Goal: Information Seeking & Learning: Learn about a topic

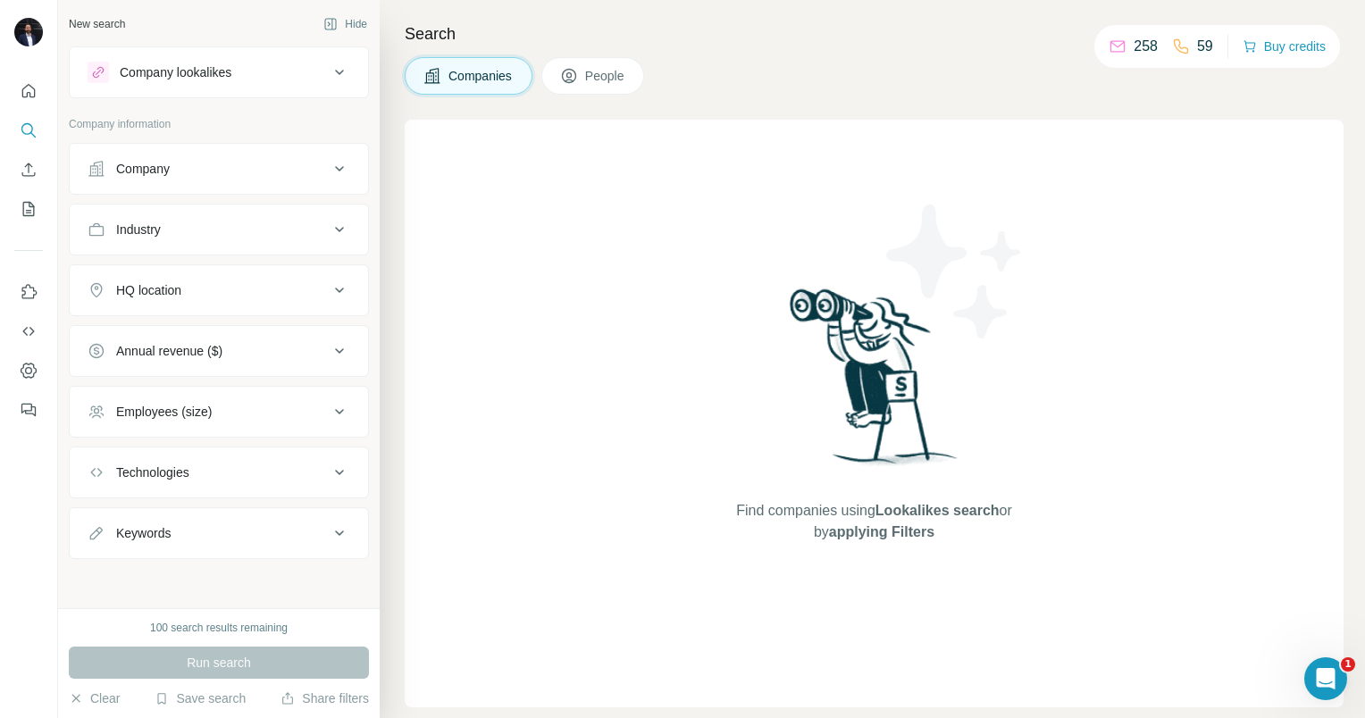
click at [155, 167] on div "Company" at bounding box center [143, 169] width 54 height 18
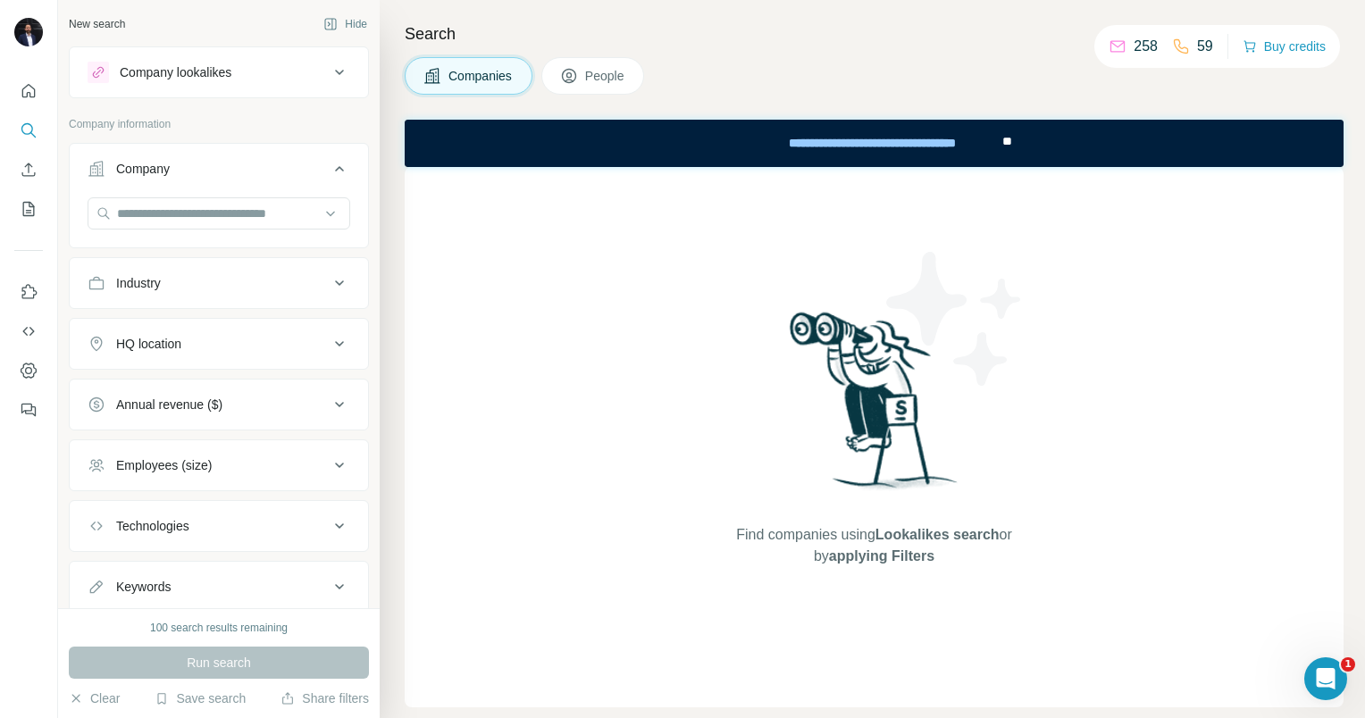
click at [155, 167] on div "Company" at bounding box center [143, 169] width 54 height 18
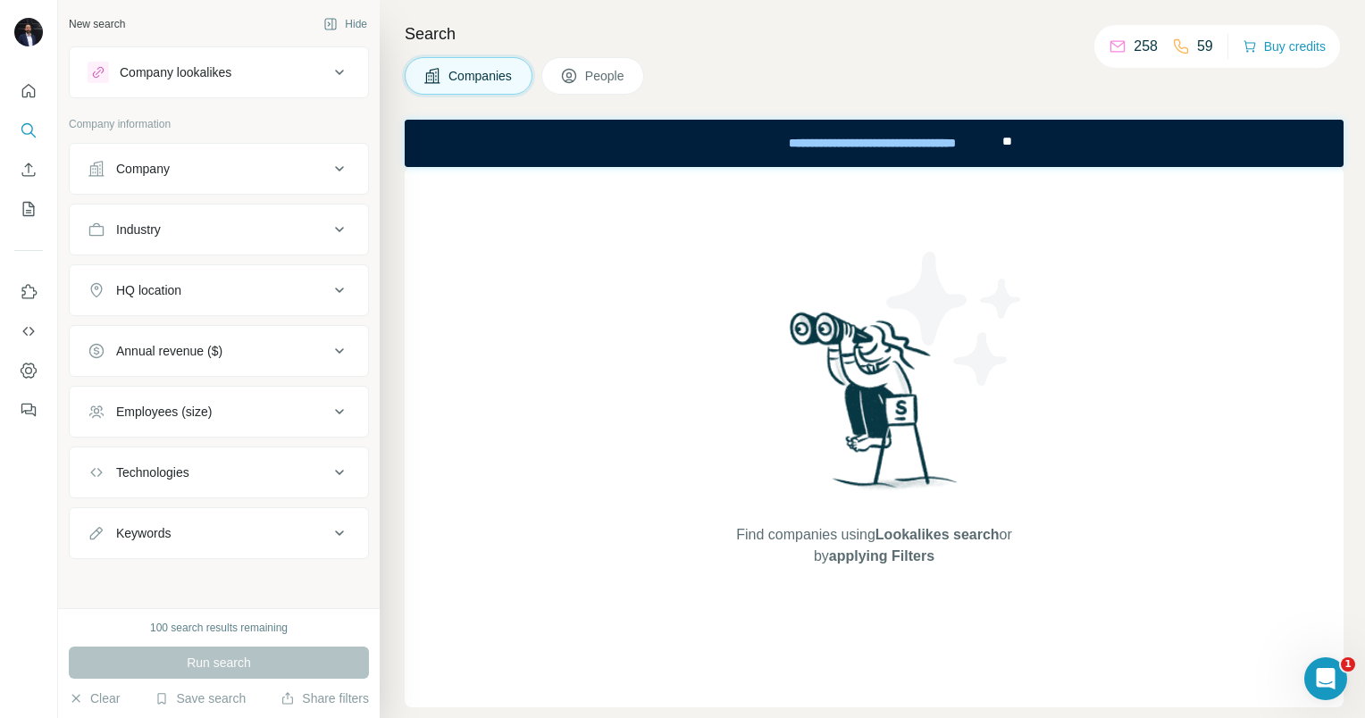
click at [592, 75] on span "People" at bounding box center [605, 76] width 41 height 18
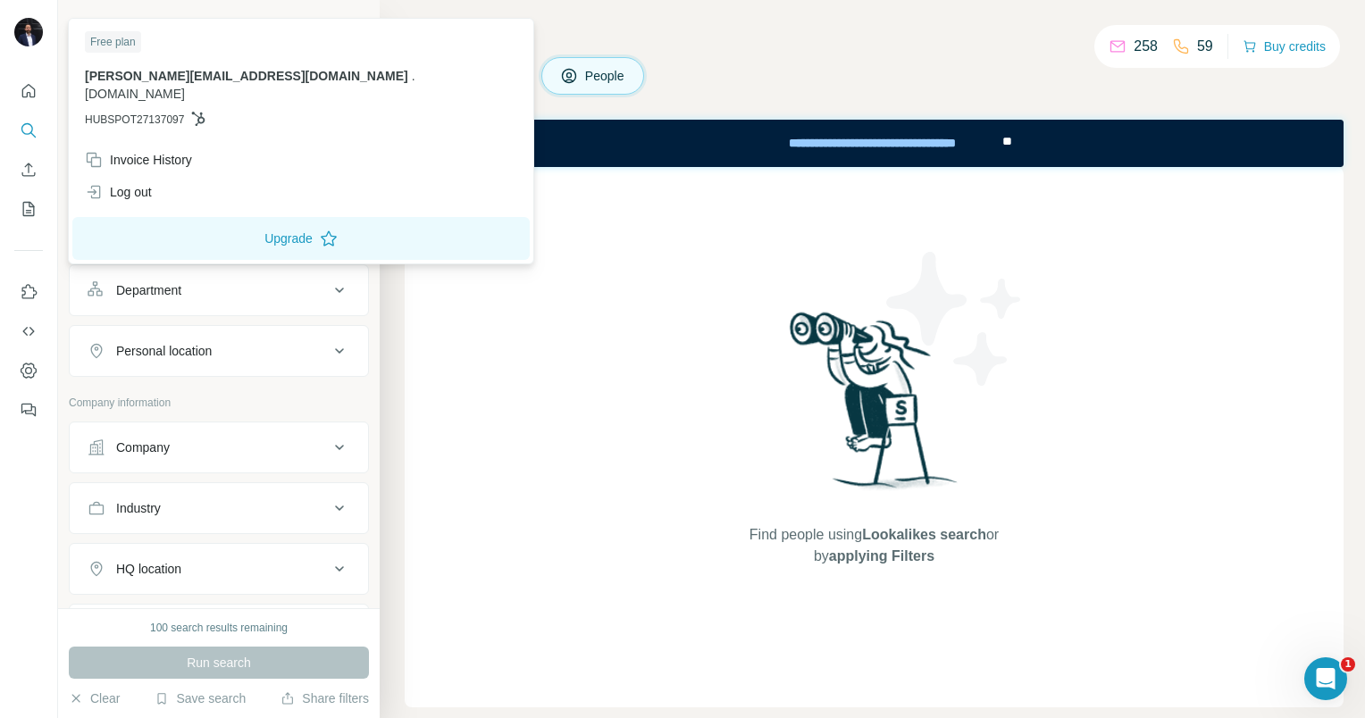
click at [28, 38] on img at bounding box center [28, 32] width 29 height 29
click at [185, 87] on span "[DOMAIN_NAME]" at bounding box center [135, 94] width 100 height 14
click at [148, 151] on div "Invoice History" at bounding box center [138, 160] width 107 height 18
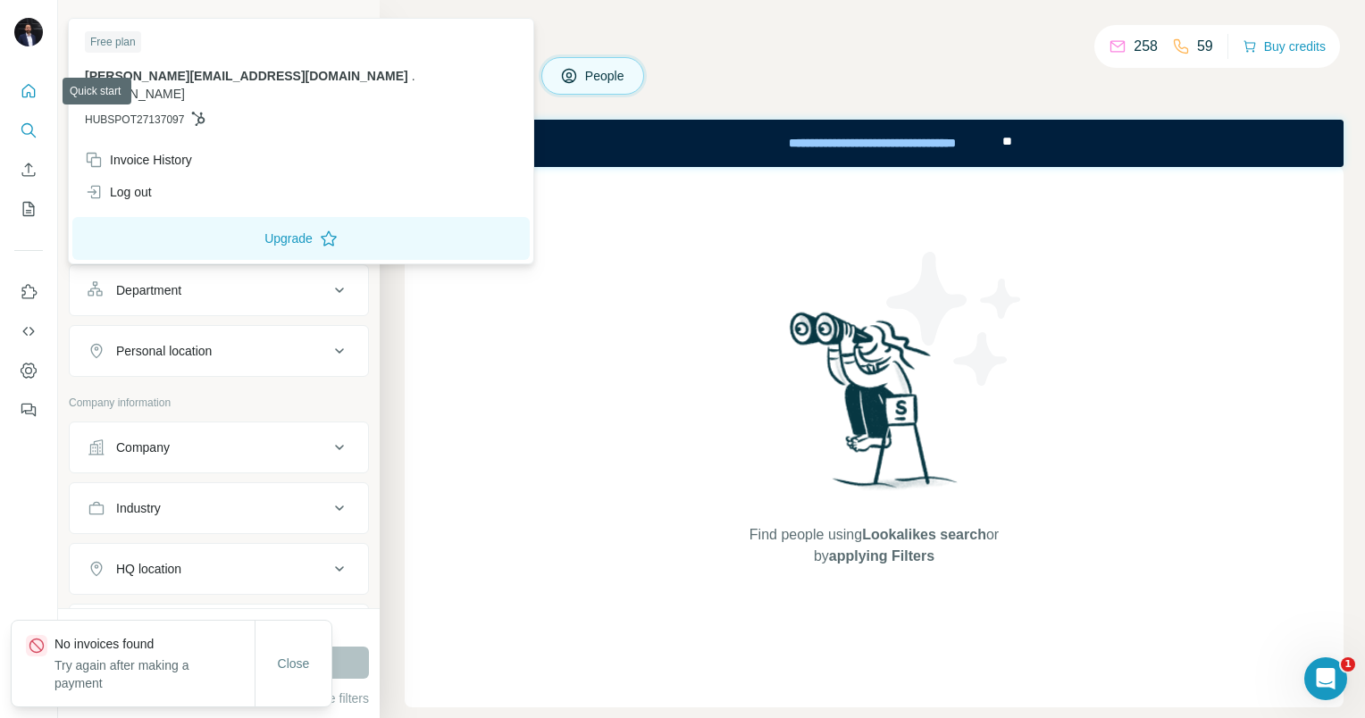
click at [30, 96] on icon "Quick start" at bounding box center [28, 90] width 13 height 13
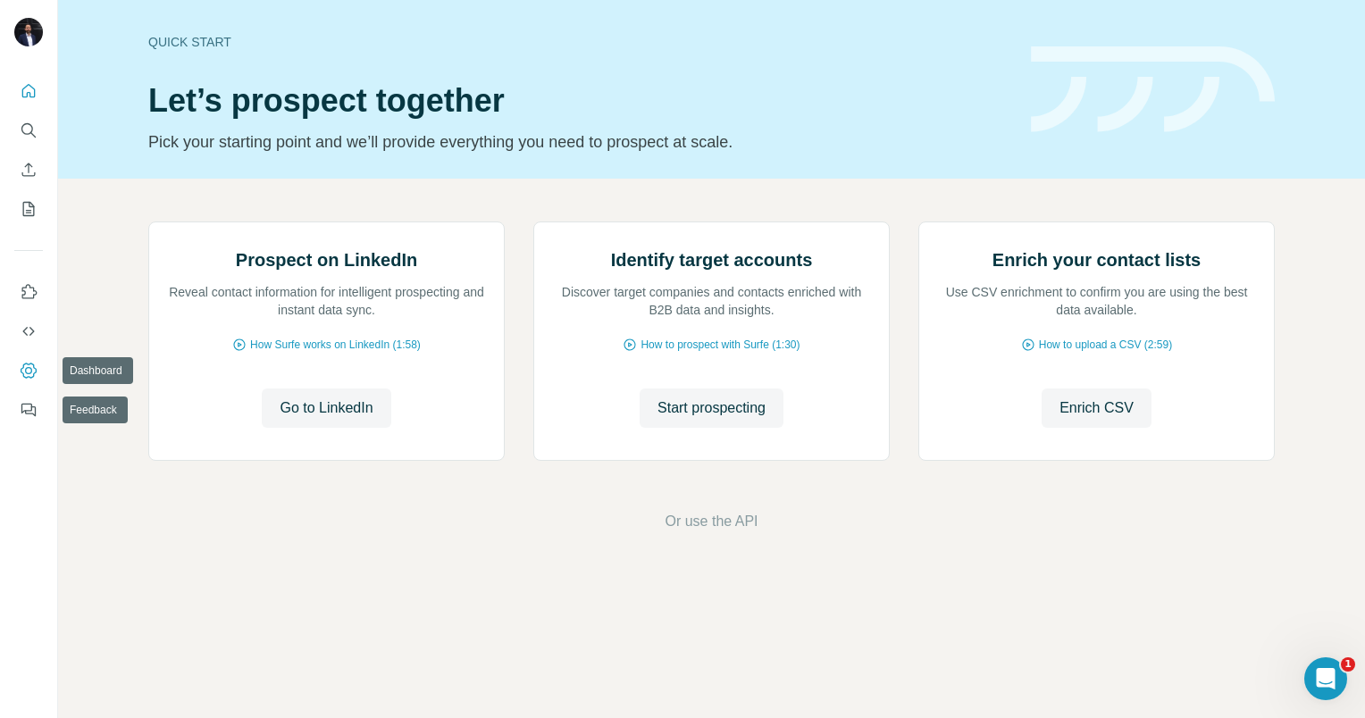
click at [30, 373] on icon "Dashboard" at bounding box center [29, 371] width 18 height 18
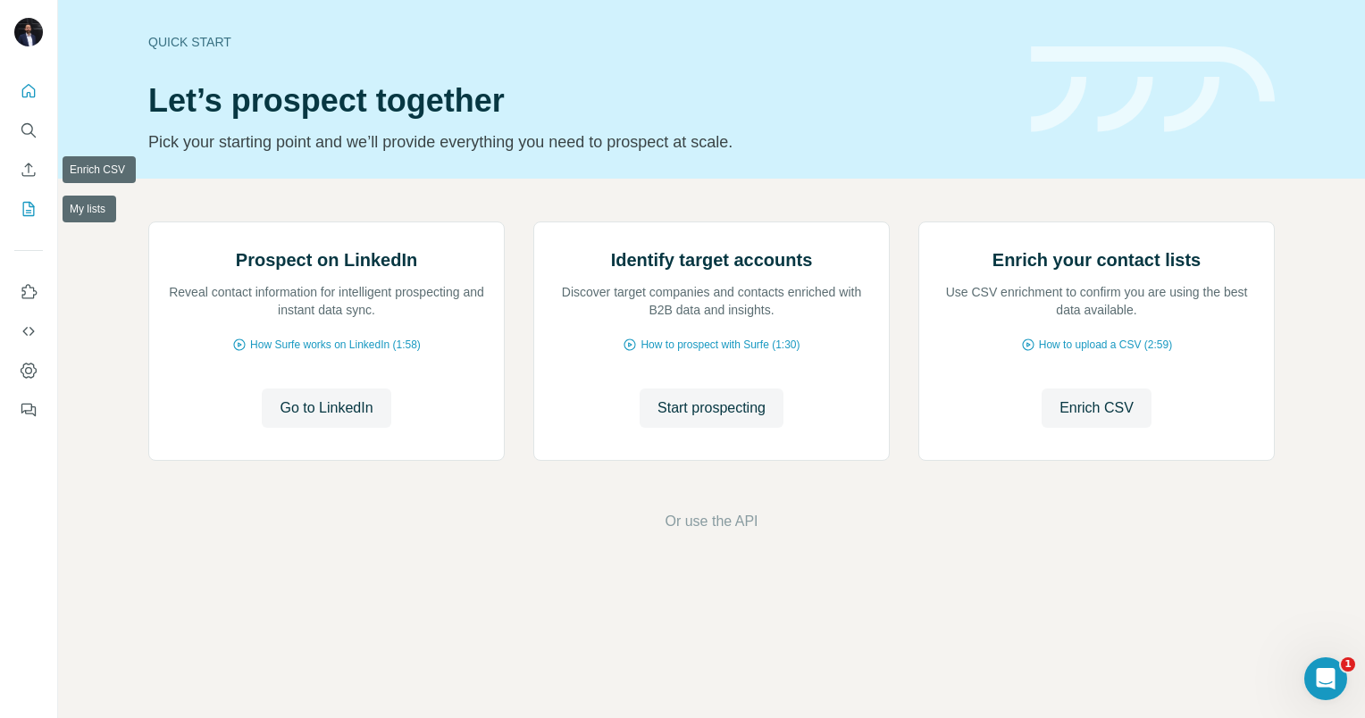
click at [29, 207] on icon "My lists" at bounding box center [29, 209] width 18 height 18
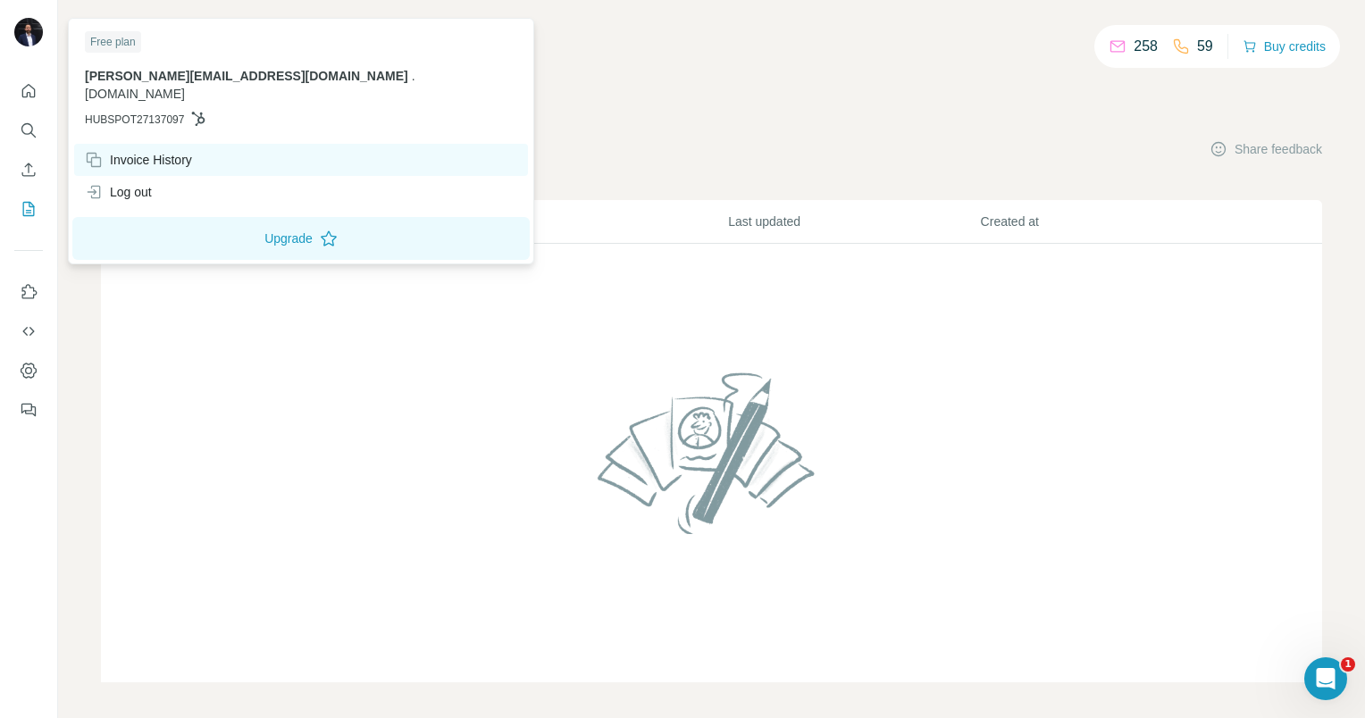
click at [154, 151] on div "Invoice History" at bounding box center [138, 160] width 107 height 18
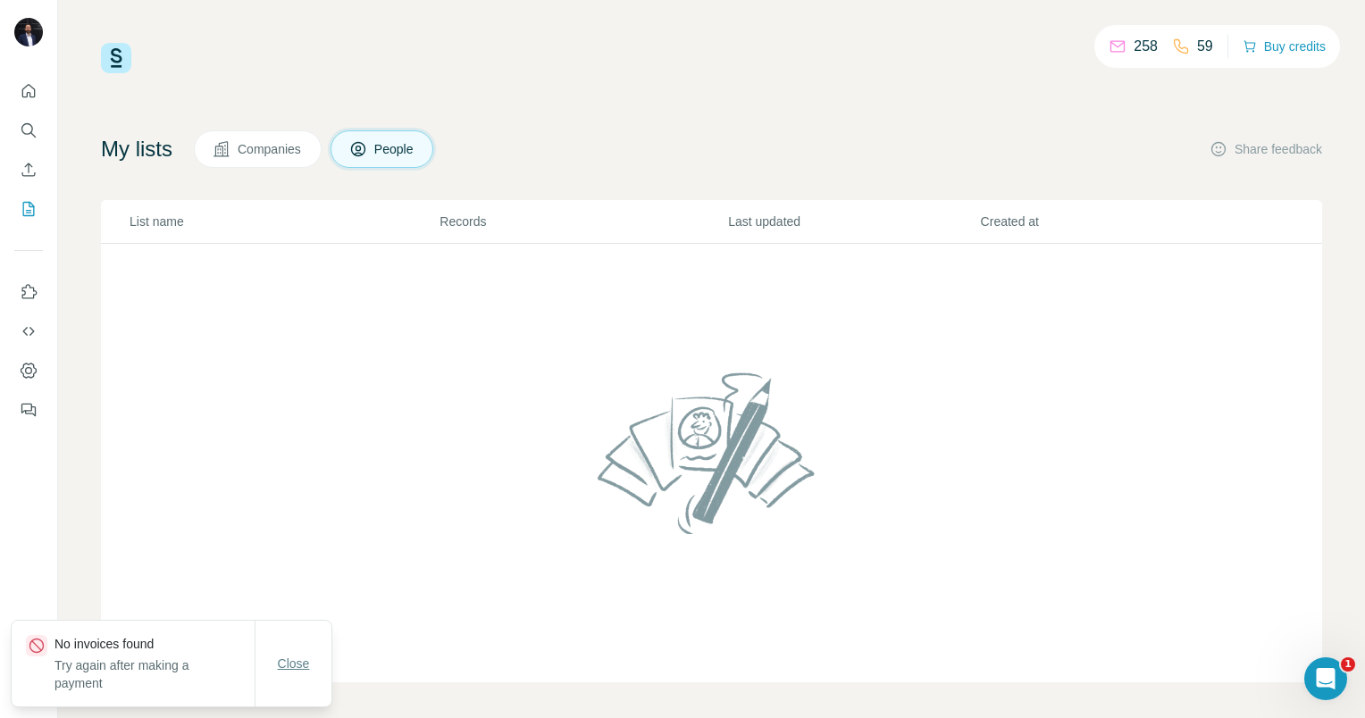
click at [304, 661] on span "Close" at bounding box center [294, 664] width 32 height 18
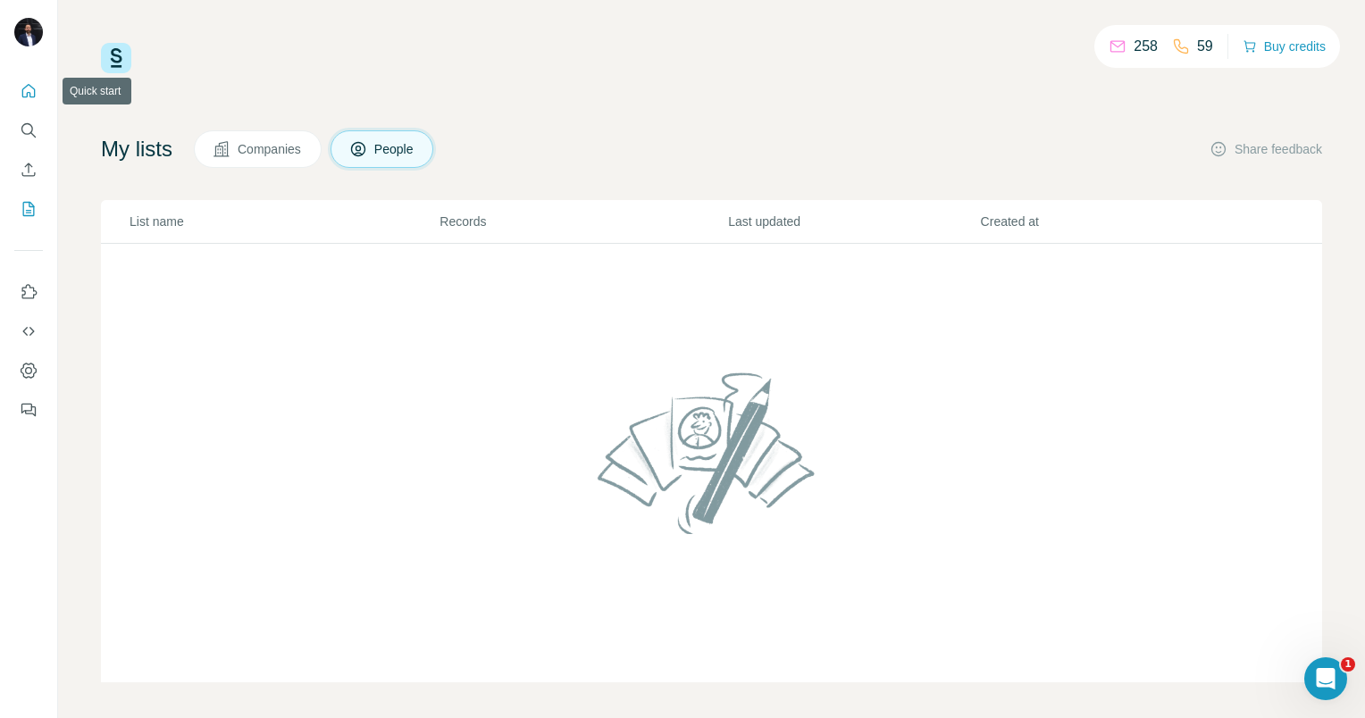
click at [32, 93] on icon "Quick start" at bounding box center [29, 91] width 18 height 18
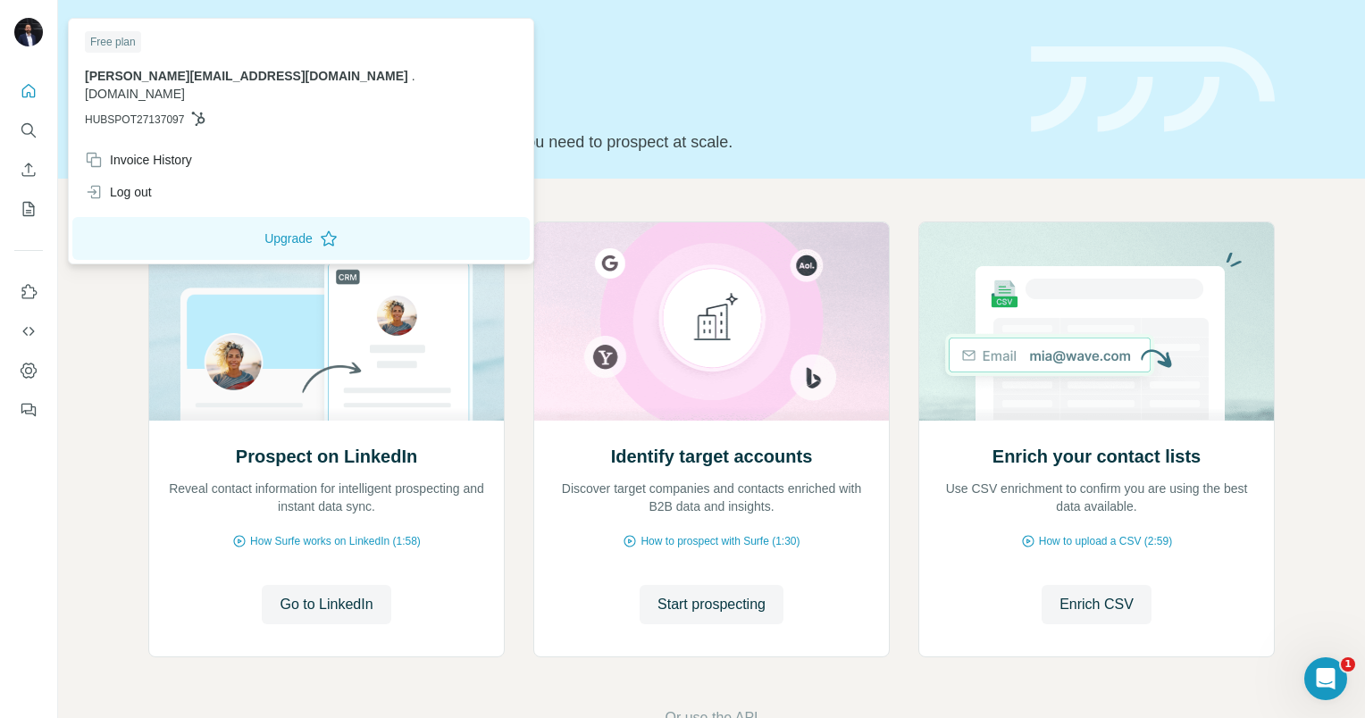
click at [28, 36] on img at bounding box center [28, 32] width 29 height 29
click at [28, 133] on icon "Search" at bounding box center [27, 129] width 12 height 12
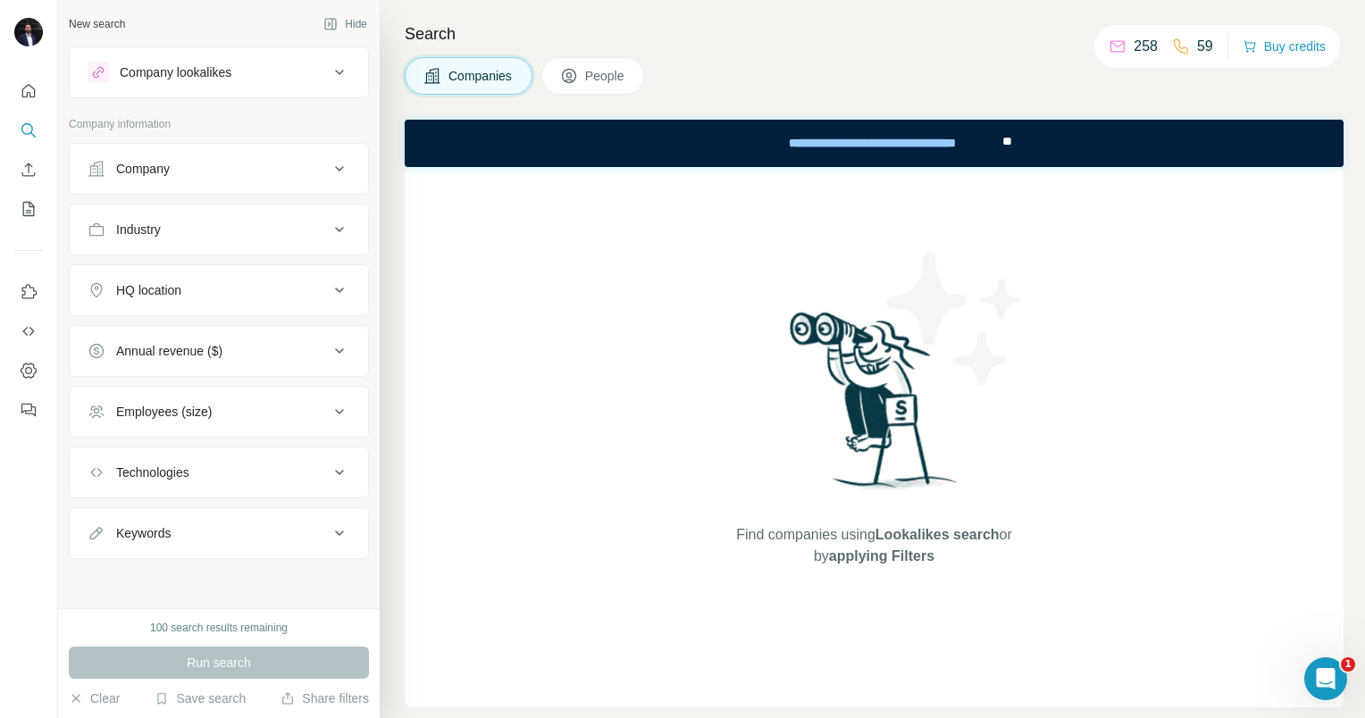
click at [211, 196] on ul "Company Industry HQ location Annual revenue ($) Employees (size) Technologies K…" at bounding box center [219, 351] width 300 height 416
click at [29, 412] on icon "Feedback" at bounding box center [29, 410] width 18 height 18
click at [573, 79] on icon at bounding box center [568, 77] width 9 height 10
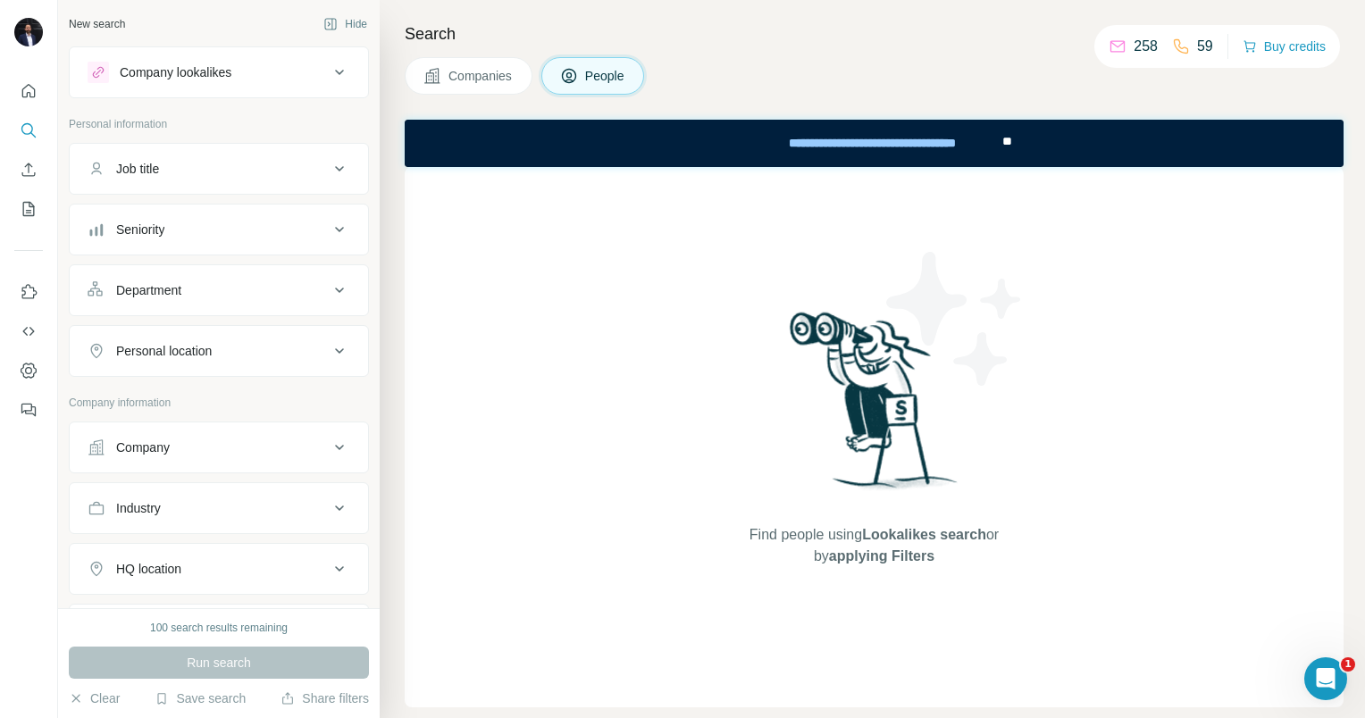
click at [482, 69] on span "Companies" at bounding box center [480, 76] width 65 height 18
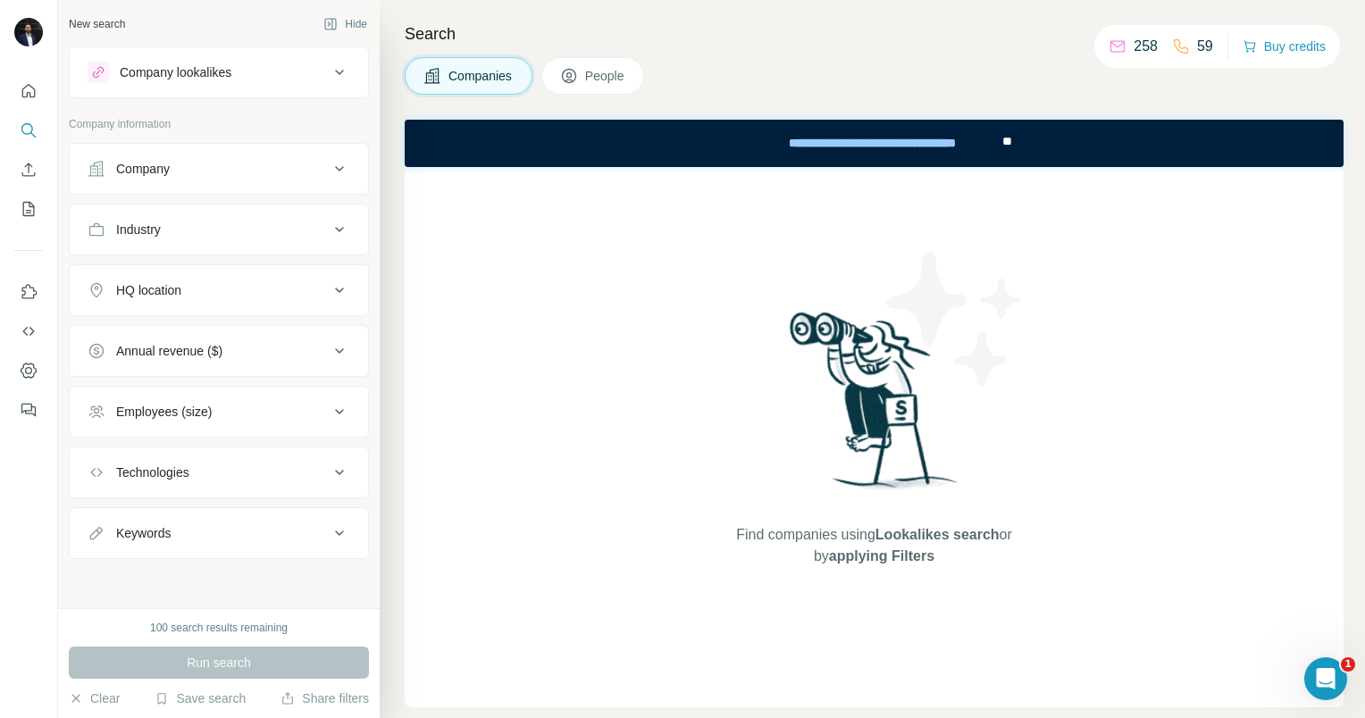
click at [313, 79] on div "Company lookalikes" at bounding box center [208, 72] width 241 height 21
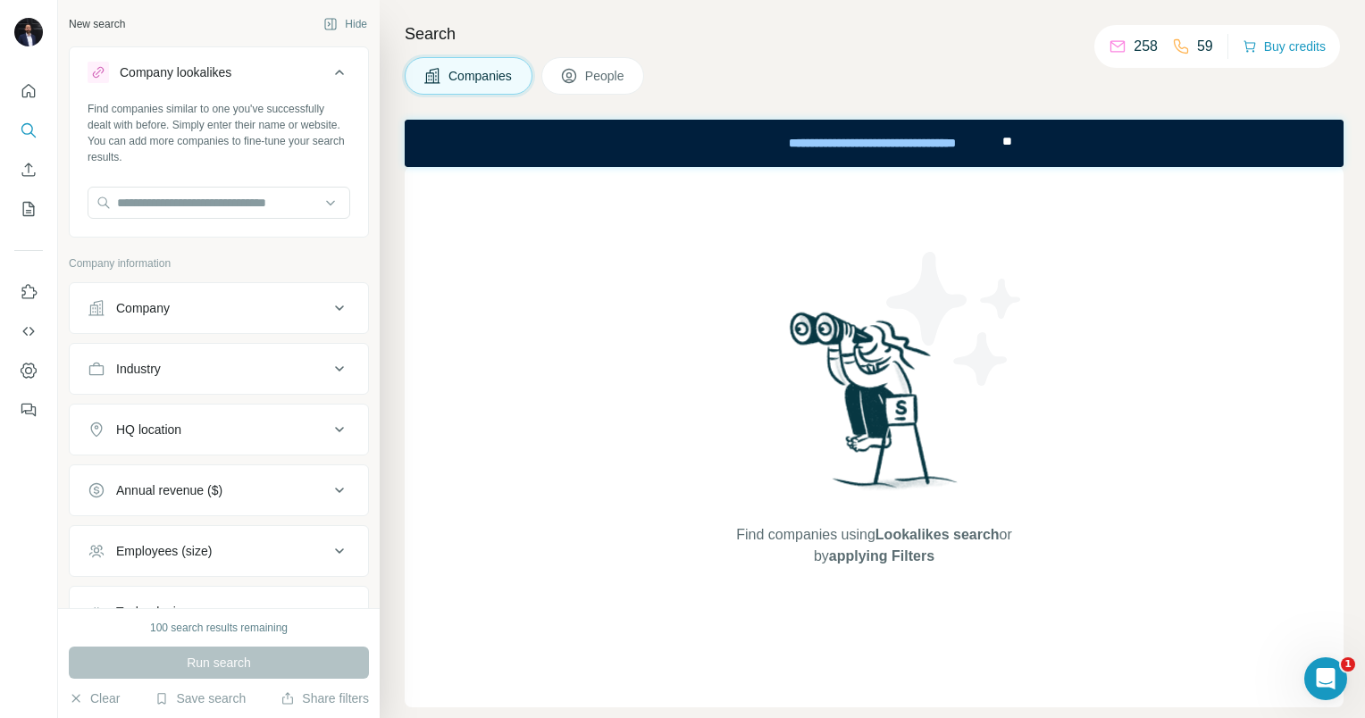
click at [313, 79] on div "Company lookalikes" at bounding box center [208, 72] width 241 height 21
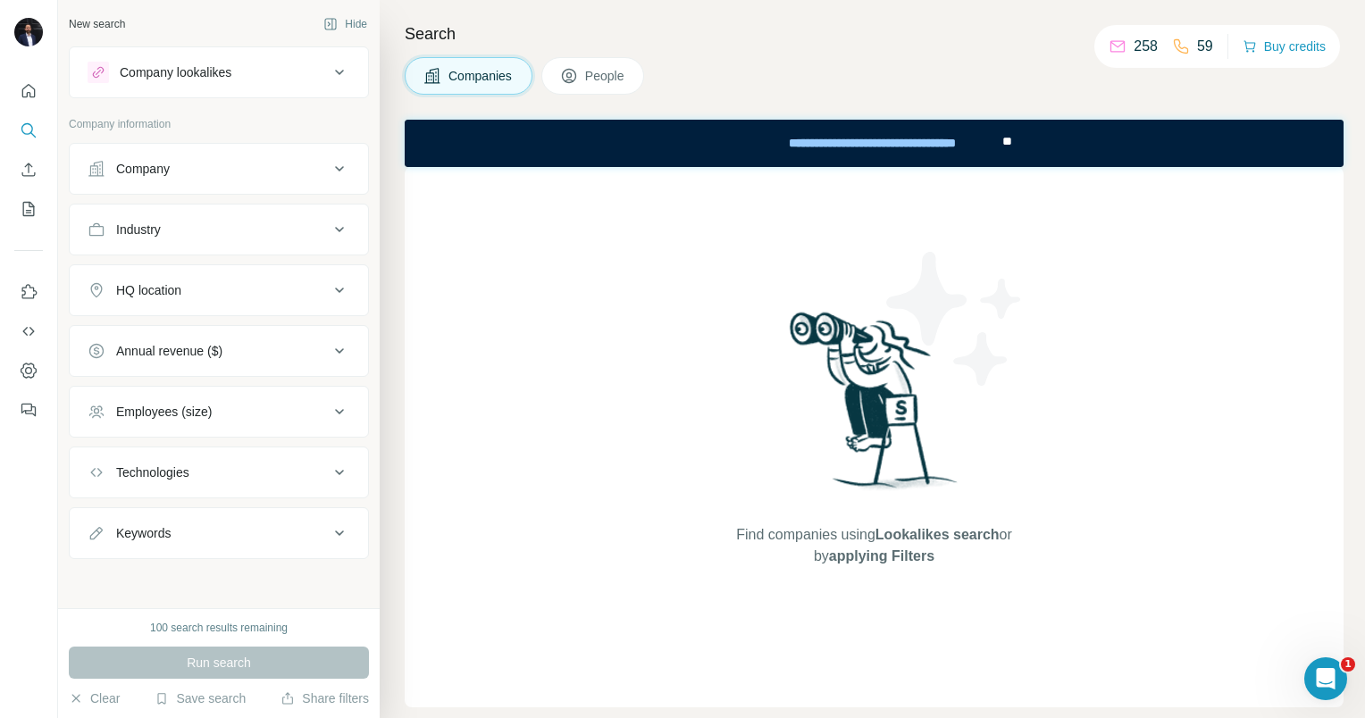
click at [302, 171] on div "Company" at bounding box center [208, 169] width 241 height 18
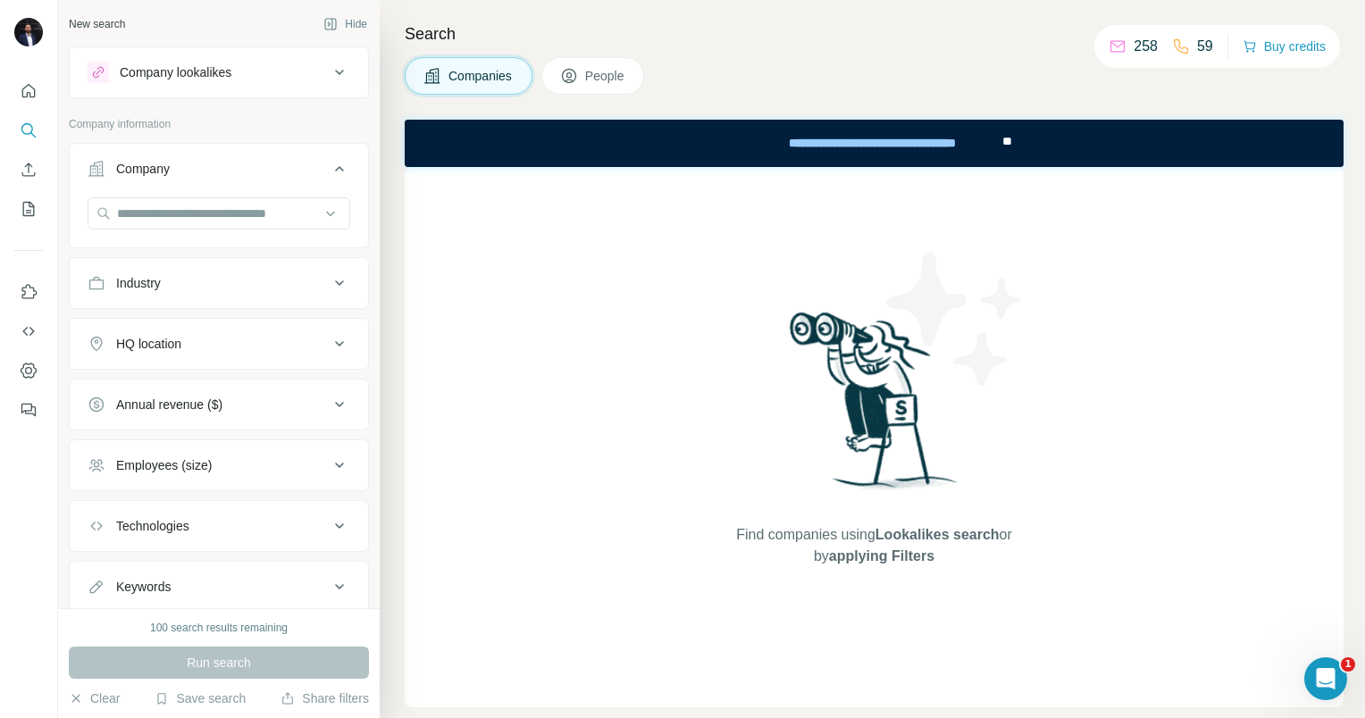
click at [302, 171] on div "Company" at bounding box center [208, 169] width 241 height 18
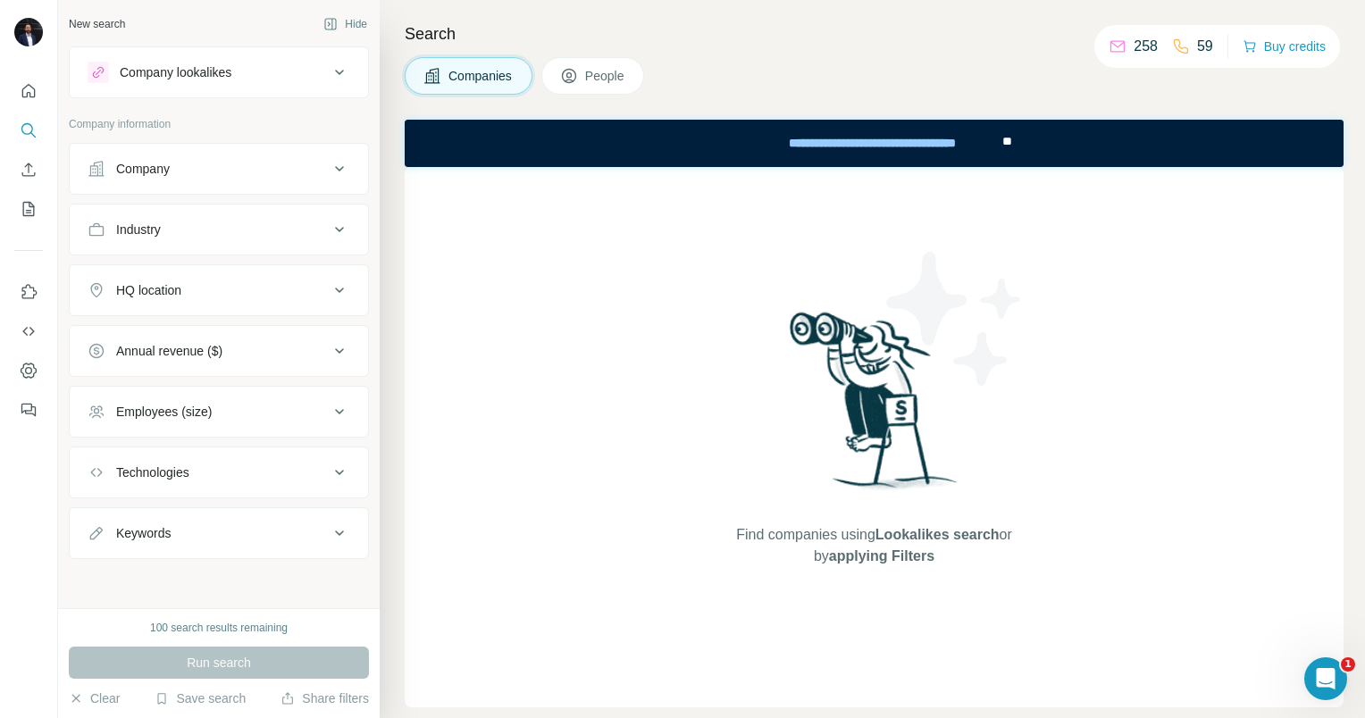
click at [246, 234] on div "Industry" at bounding box center [208, 230] width 241 height 18
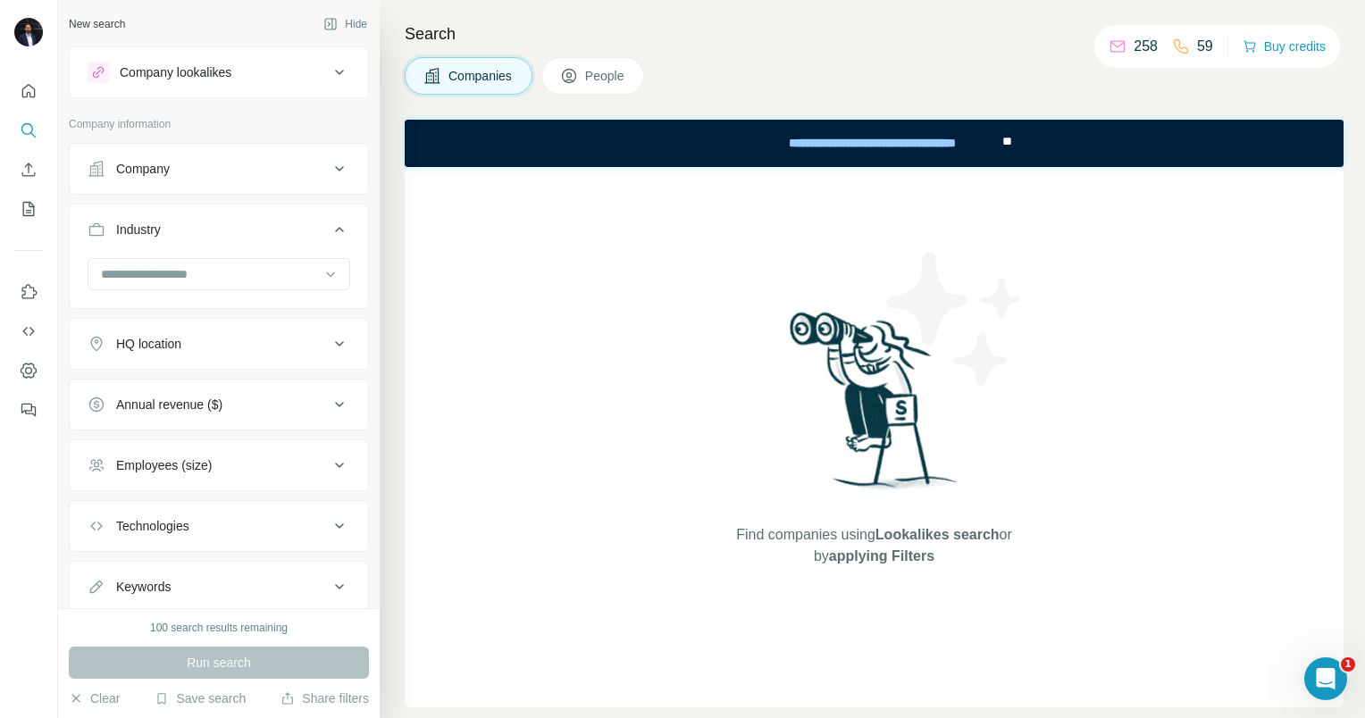
click at [246, 234] on div "Industry" at bounding box center [208, 230] width 241 height 18
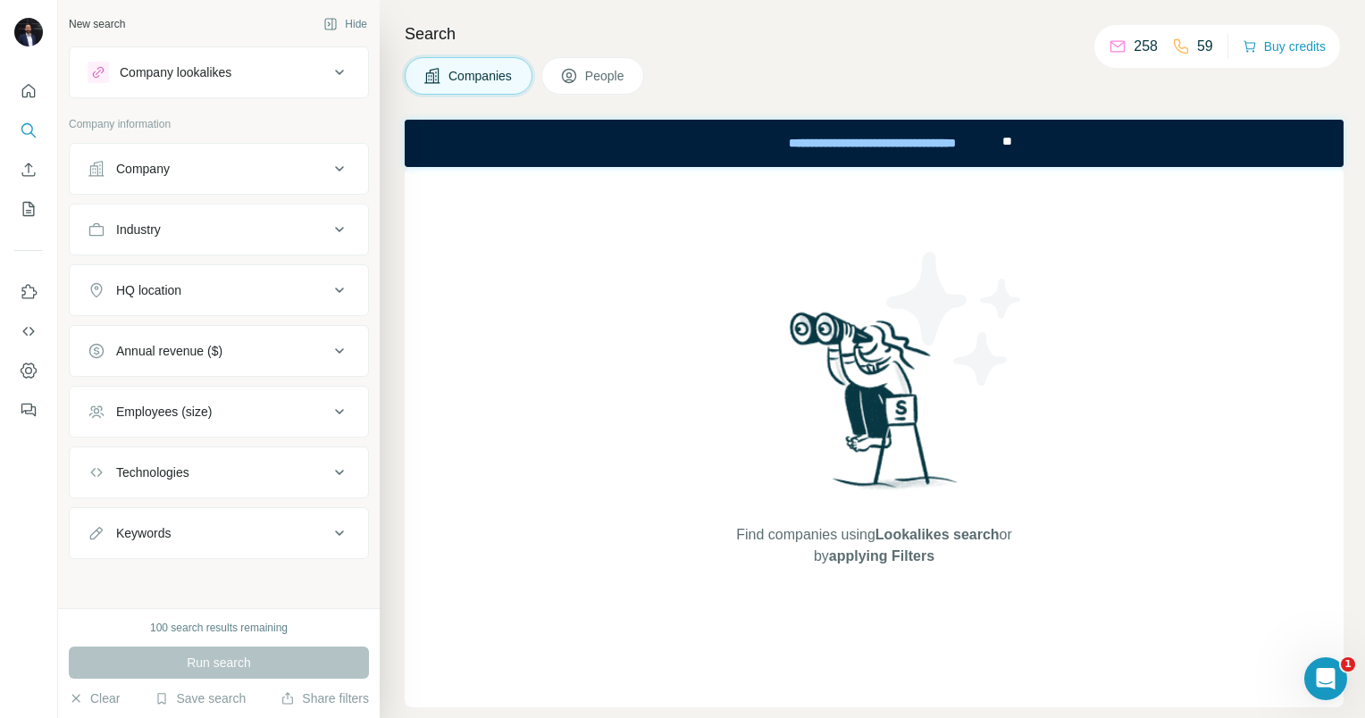
click at [228, 276] on button "HQ location" at bounding box center [219, 290] width 298 height 43
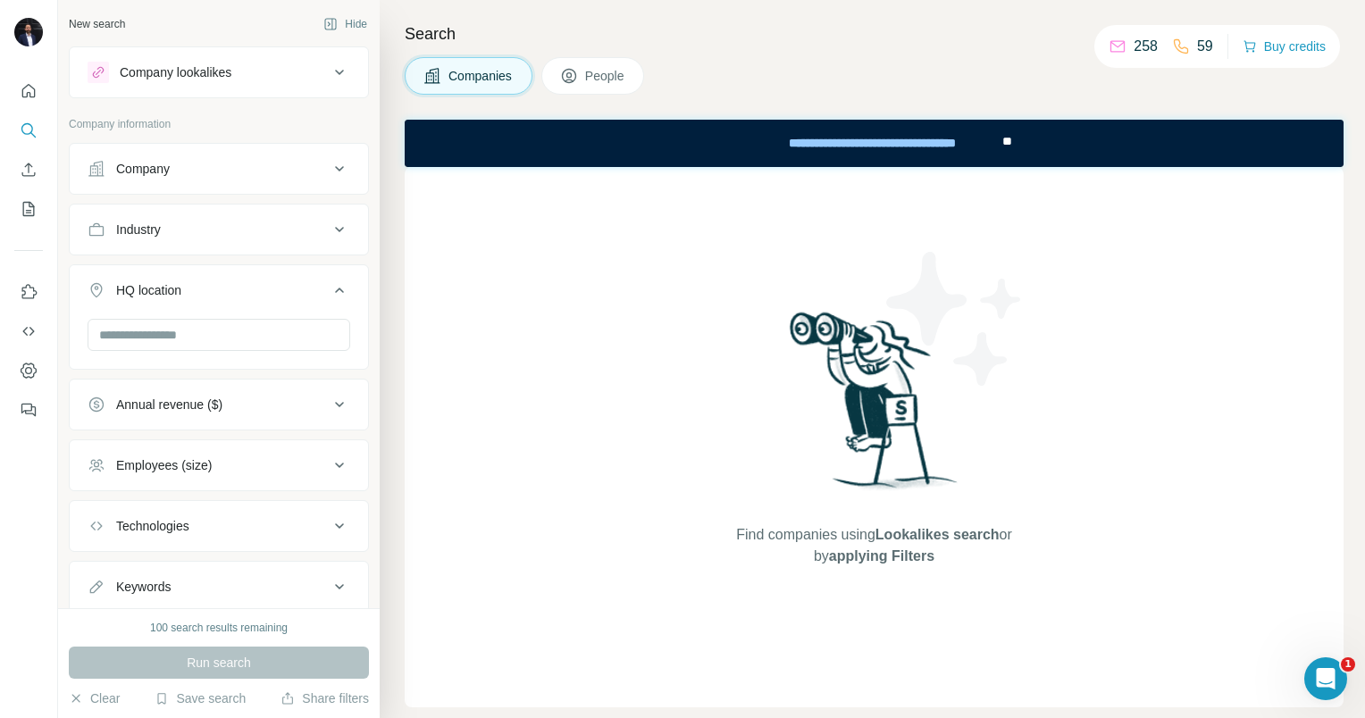
click at [228, 276] on button "HQ location" at bounding box center [219, 294] width 298 height 50
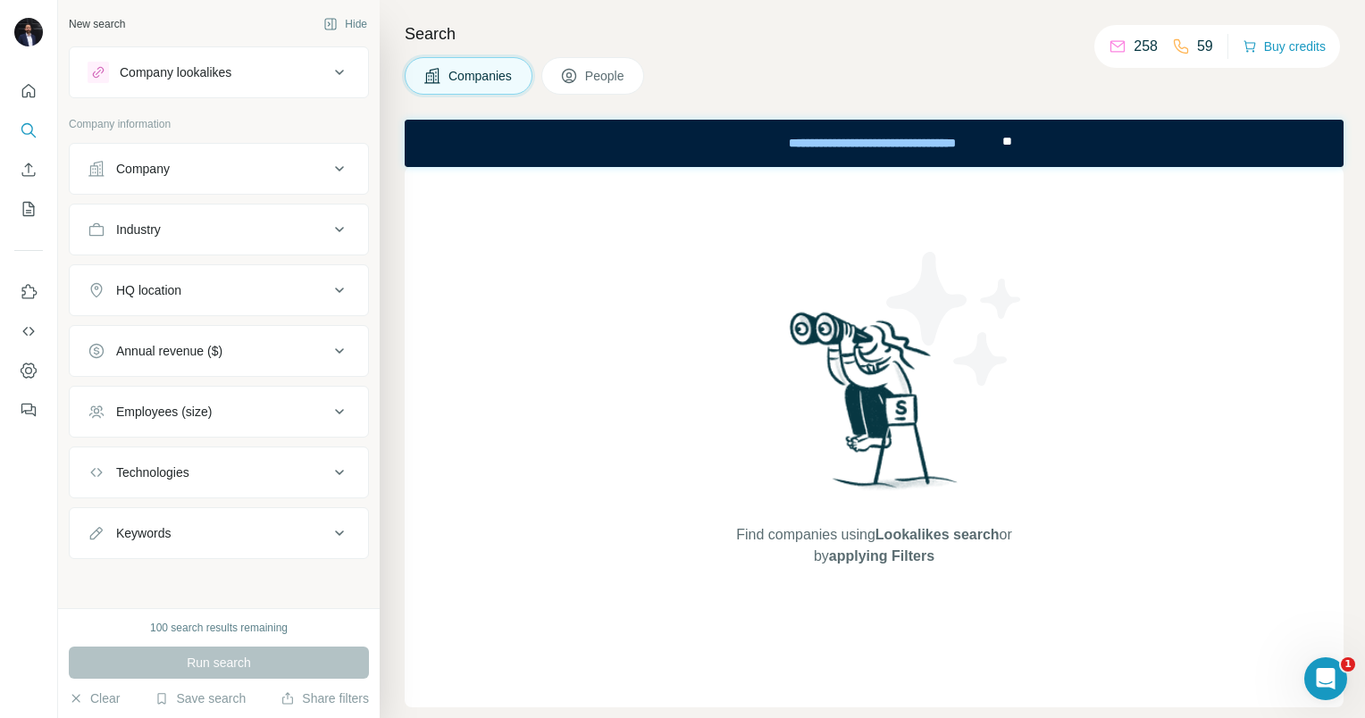
click at [207, 343] on div "Annual revenue ($)" at bounding box center [169, 351] width 106 height 18
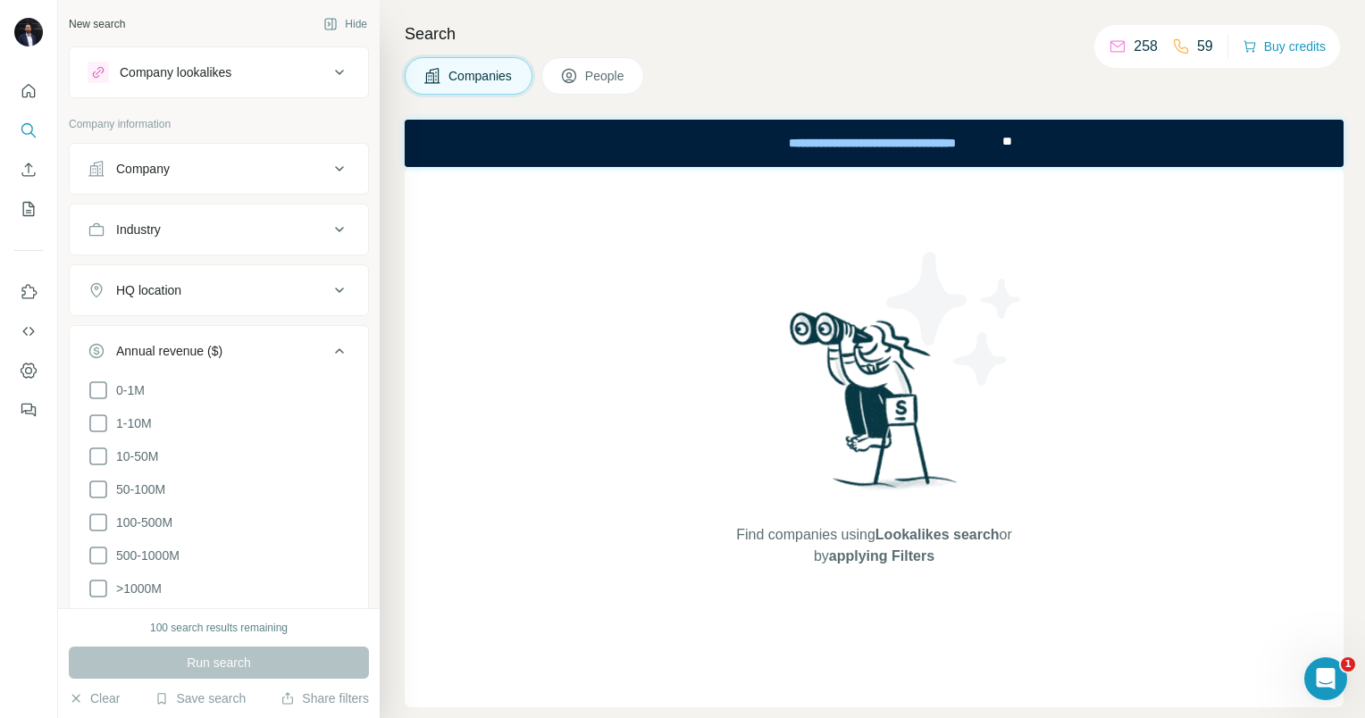
click at [207, 343] on div "Annual revenue ($)" at bounding box center [169, 351] width 106 height 18
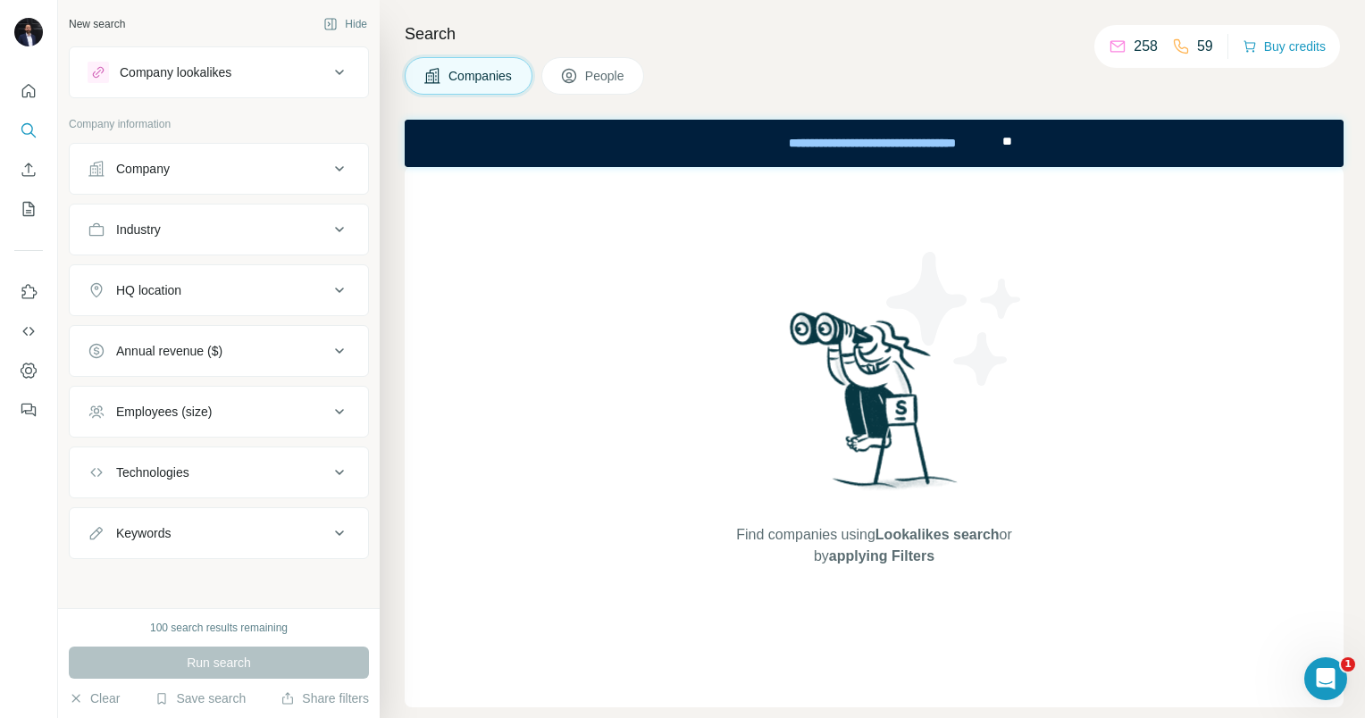
click at [198, 438] on ul "Company Industry HQ location Annual revenue ($) Employees (size) Technologies K…" at bounding box center [219, 351] width 300 height 416
click at [192, 417] on div "Employees (size)" at bounding box center [164, 412] width 96 height 18
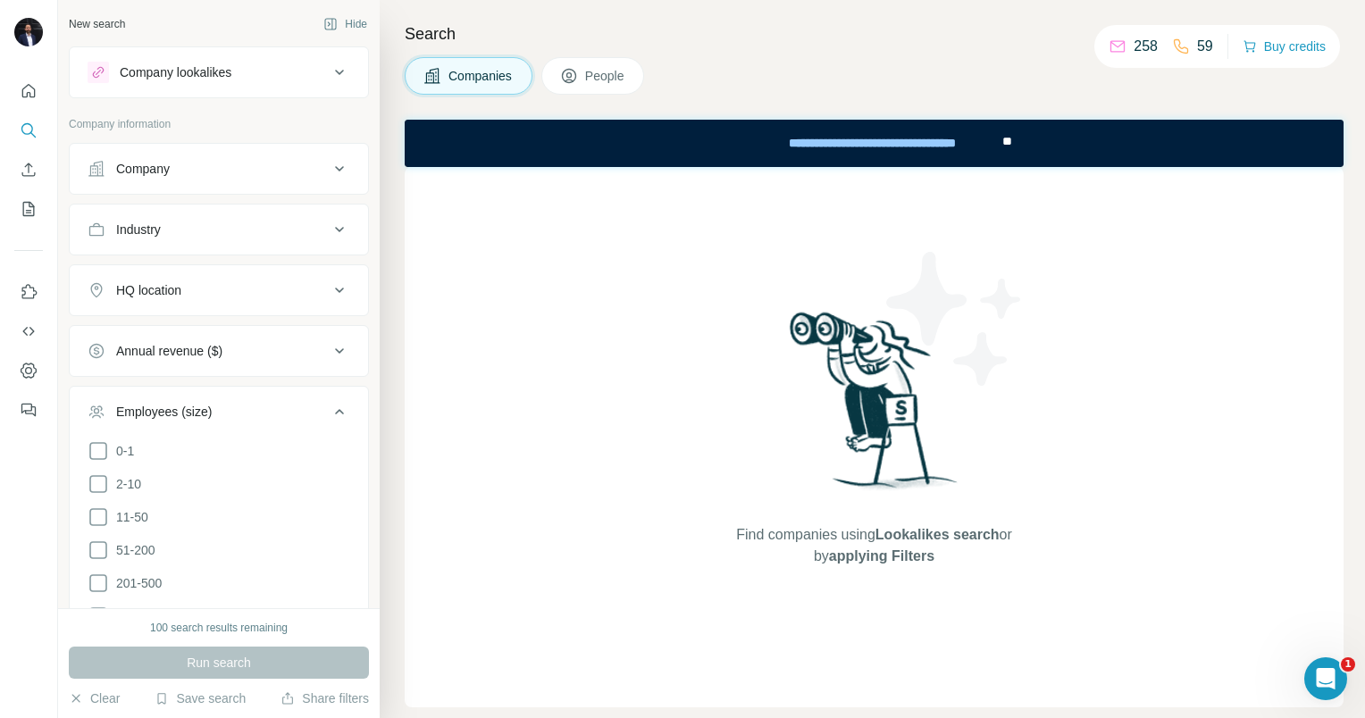
click at [192, 417] on div "Employees (size)" at bounding box center [164, 412] width 96 height 18
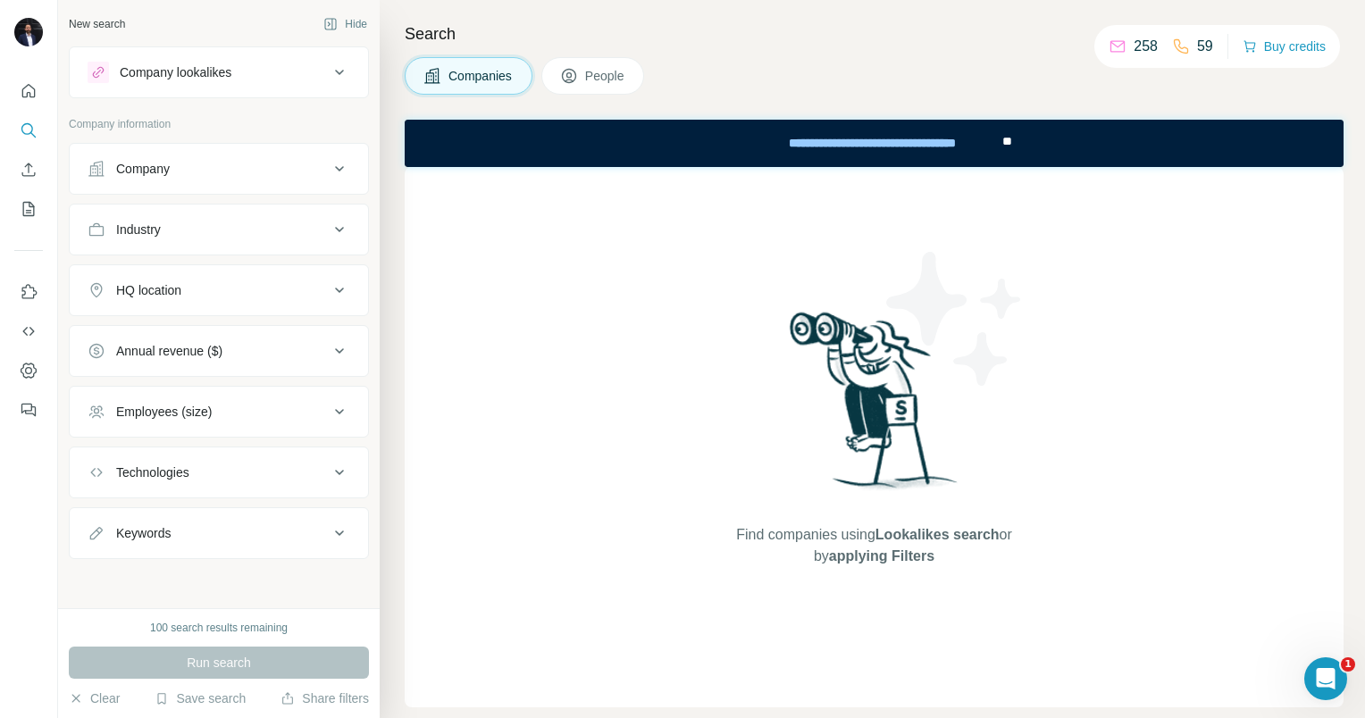
click at [176, 479] on div "Technologies" at bounding box center [152, 472] width 73 height 18
click at [186, 531] on div "Keywords" at bounding box center [208, 533] width 241 height 18
